Goal: Ask a question

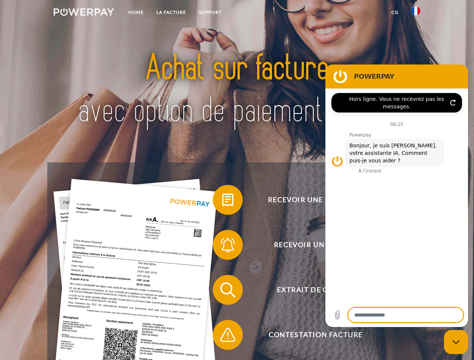
click at [84, 13] on img at bounding box center [84, 12] width 60 height 8
click at [416, 13] on img at bounding box center [415, 10] width 9 height 9
click at [395, 12] on link "CG" at bounding box center [395, 13] width 20 height 14
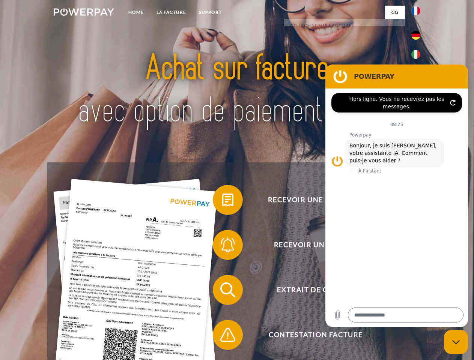
click at [222, 202] on span at bounding box center [217, 200] width 38 height 38
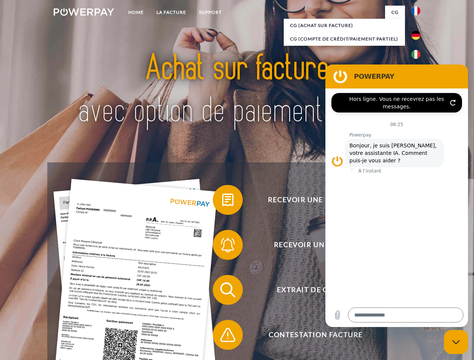
click at [222, 247] on span at bounding box center [217, 245] width 38 height 38
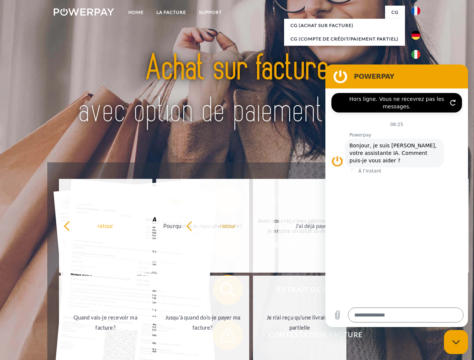
click at [222, 337] on span at bounding box center [217, 335] width 38 height 38
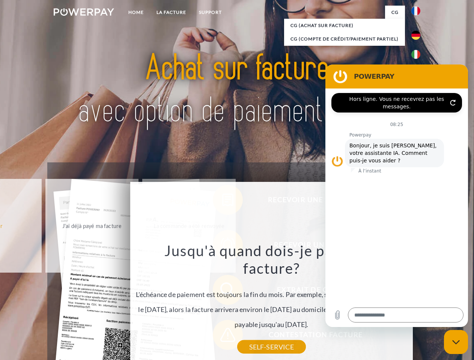
click at [456, 342] on icon "Fermer la fenêtre de messagerie" at bounding box center [456, 342] width 8 height 5
type textarea "*"
